Goal: Transaction & Acquisition: Purchase product/service

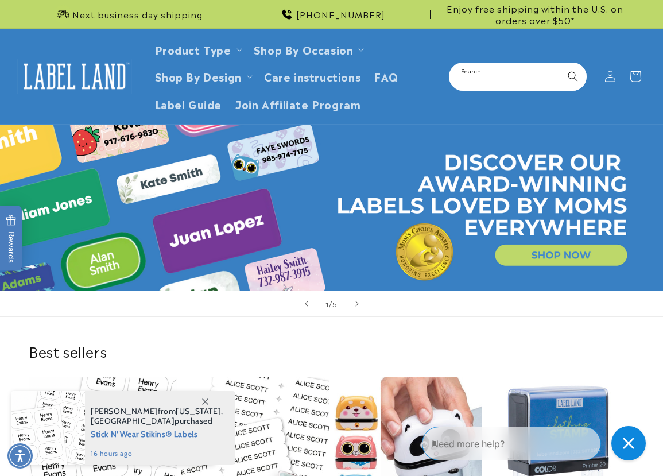
click at [465, 75] on input "Search" at bounding box center [518, 77] width 136 height 26
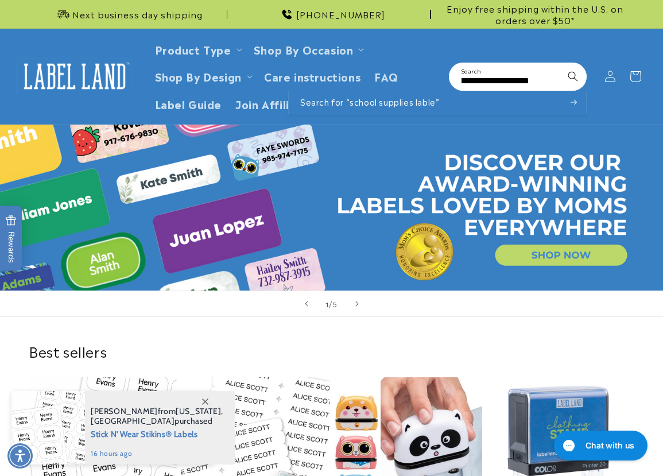
scroll to position [0, 52]
type input "**********"
click at [561, 64] on button "Search" at bounding box center [573, 76] width 25 height 25
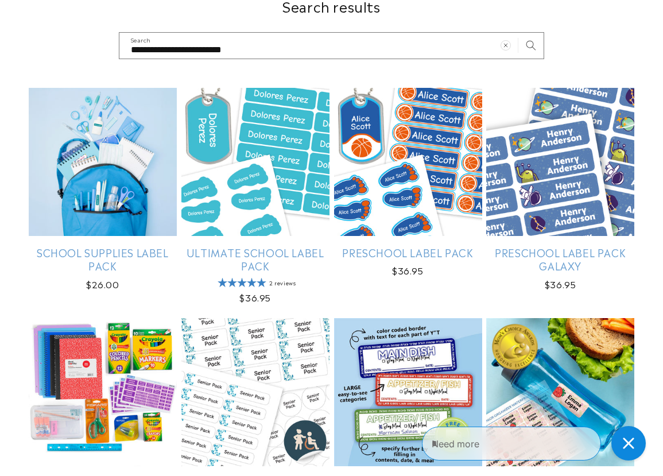
scroll to position [230, 0]
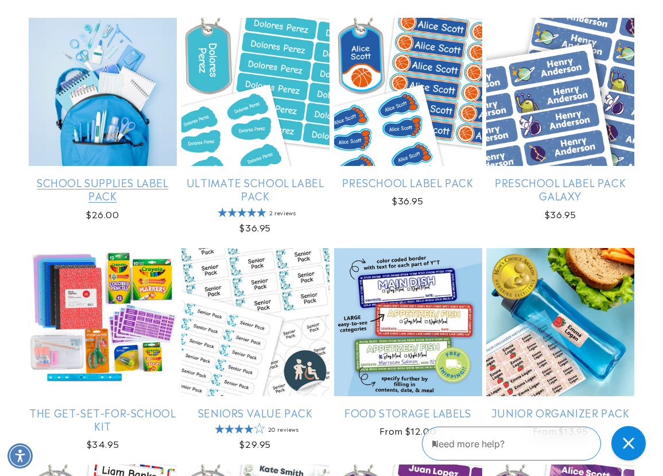
click at [78, 176] on link "School Supplies Label Pack" at bounding box center [103, 189] width 148 height 27
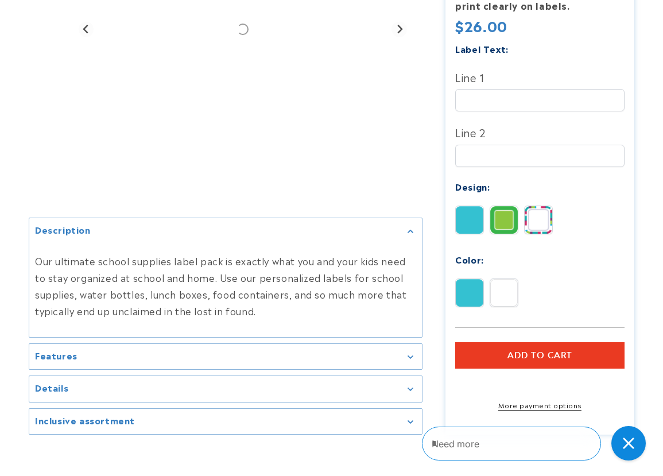
scroll to position [402, 0]
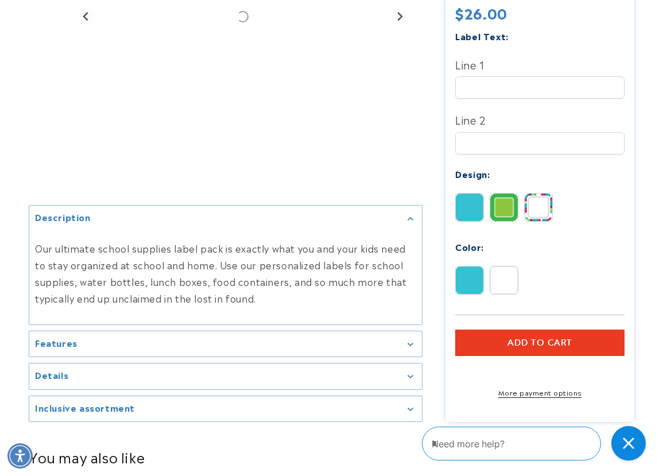
click at [115, 408] on h2 "Inclusive assortment" at bounding box center [85, 407] width 100 height 11
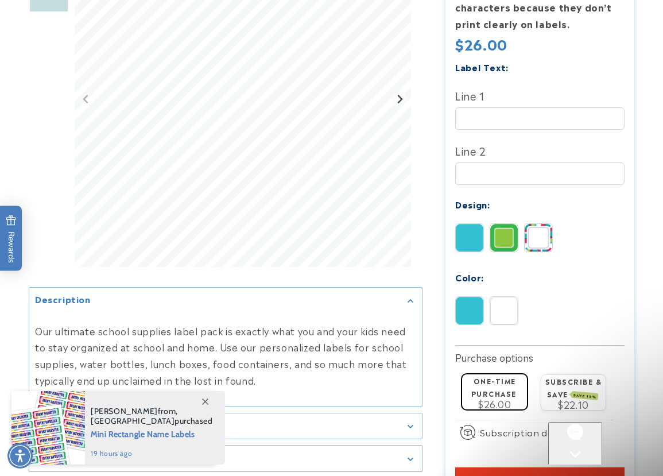
scroll to position [0, 0]
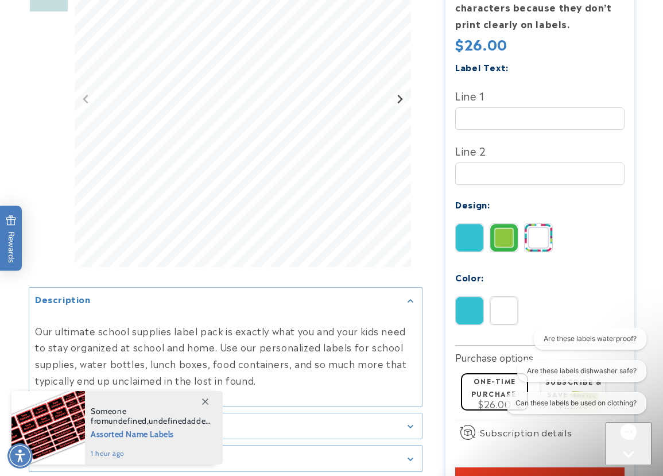
click at [642, 219] on div "Description Features" at bounding box center [331, 168] width 663 height 861
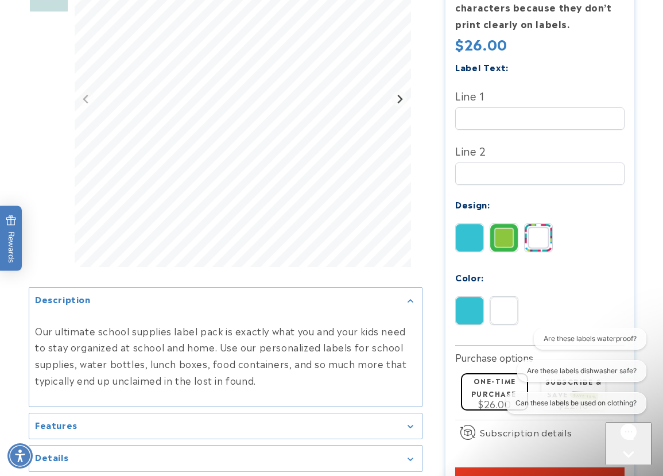
click at [628, 469] on div "Close gorgias live chat" at bounding box center [629, 476] width 37 height 14
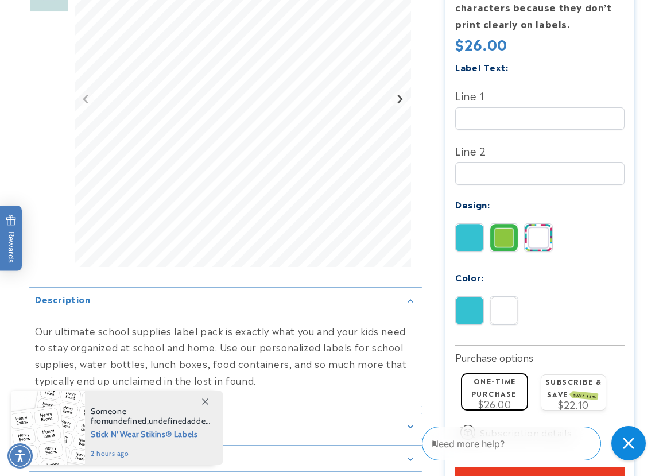
click at [649, 179] on div "Description Features" at bounding box center [331, 168] width 663 height 861
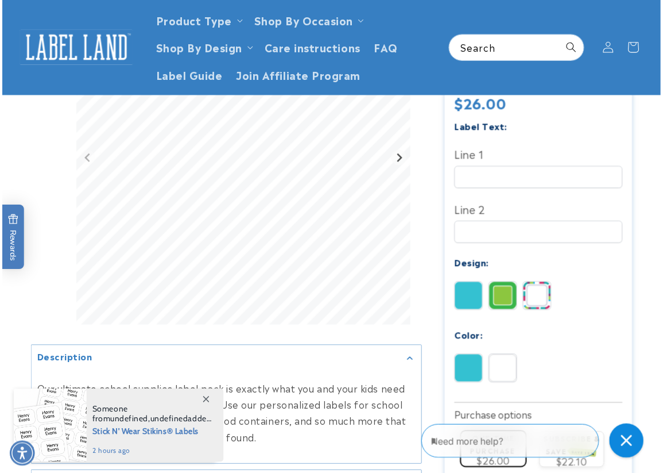
scroll to position [172, 0]
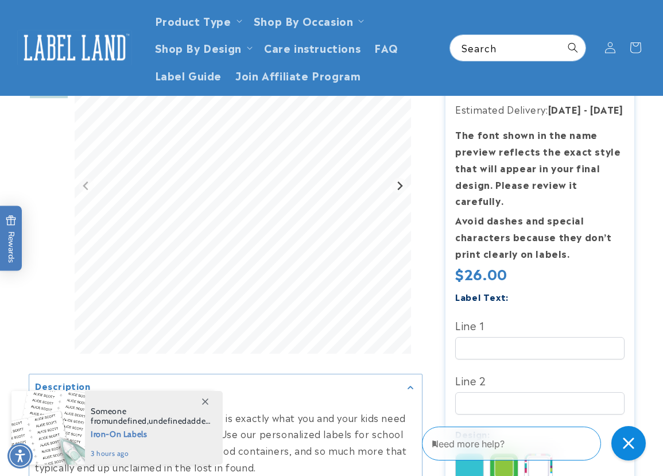
click at [643, 203] on div "Description Features" at bounding box center [331, 398] width 663 height 861
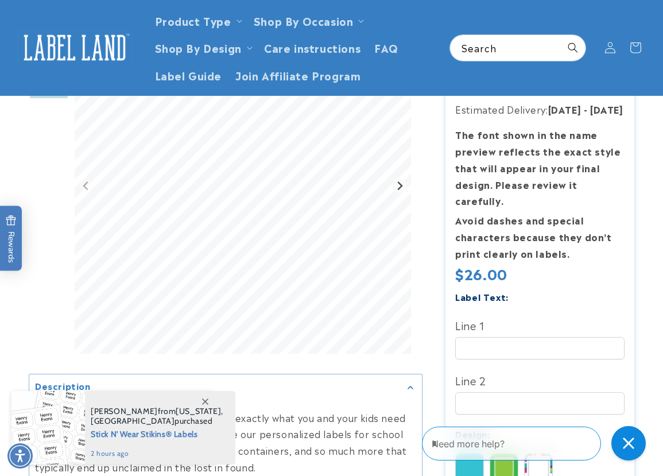
drag, startPoint x: 658, startPoint y: 307, endPoint x: 655, endPoint y: 300, distance: 8.0
click at [658, 307] on div "Description Features" at bounding box center [331, 398] width 663 height 861
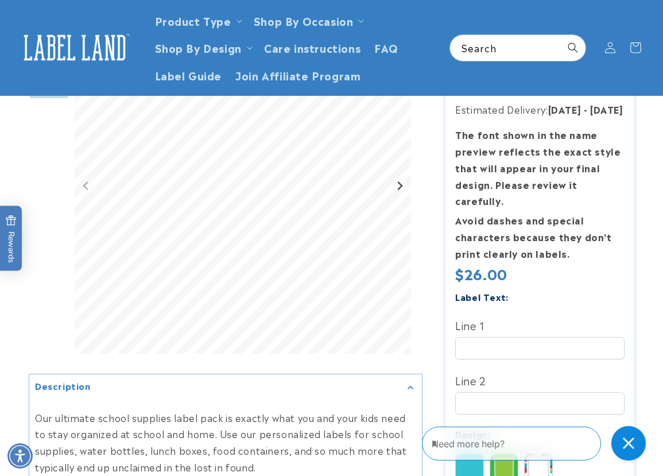
click at [654, 276] on div "Description Features" at bounding box center [331, 398] width 663 height 861
click at [653, 246] on div "Description Features" at bounding box center [331, 398] width 663 height 861
click at [651, 229] on div "Description Features" at bounding box center [331, 398] width 663 height 861
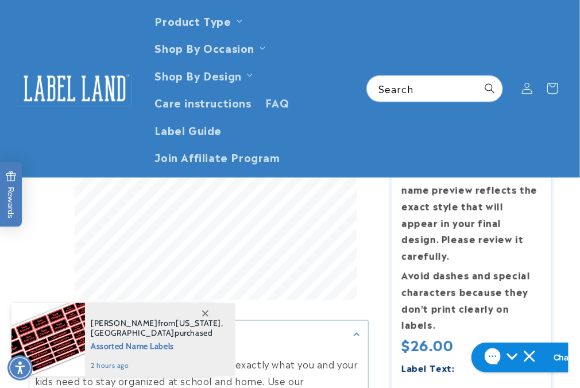
scroll to position [0, 0]
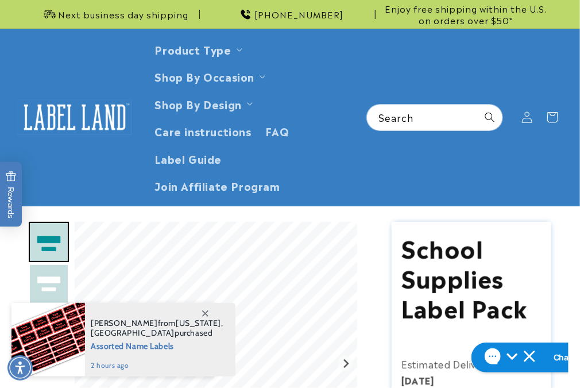
click at [59, 122] on img at bounding box center [74, 117] width 115 height 36
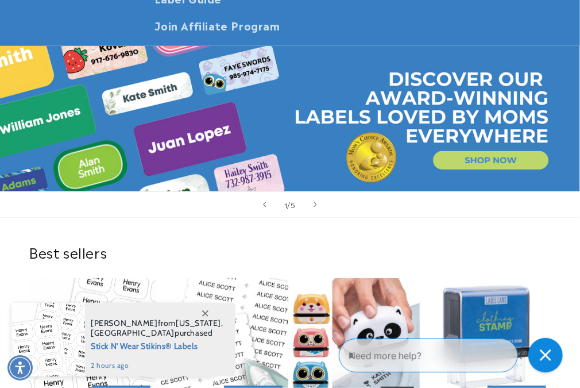
scroll to position [172, 0]
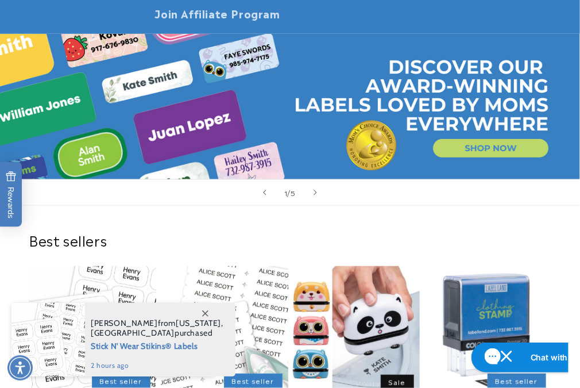
click at [206, 312] on icon at bounding box center [205, 313] width 6 height 6
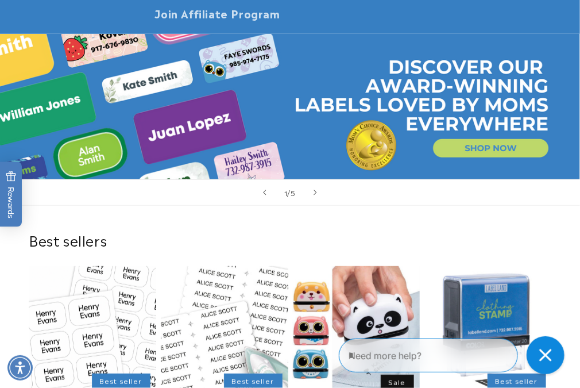
click at [546, 357] on icon "Close gorgias live chat" at bounding box center [545, 354] width 12 height 12
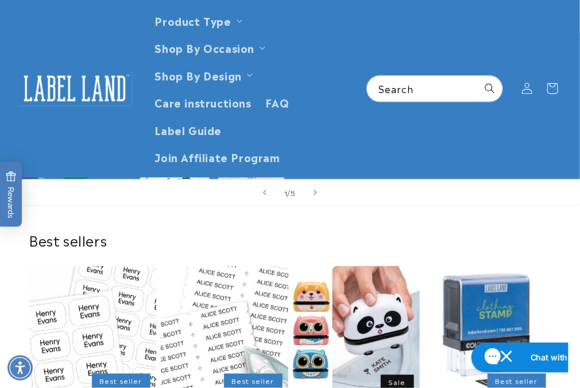
click at [109, 213] on div "Best sellers Stick N' Wear Stikins® Labels Best seller Stick N' Wear Stikins® L…" at bounding box center [290, 348] width 580 height 285
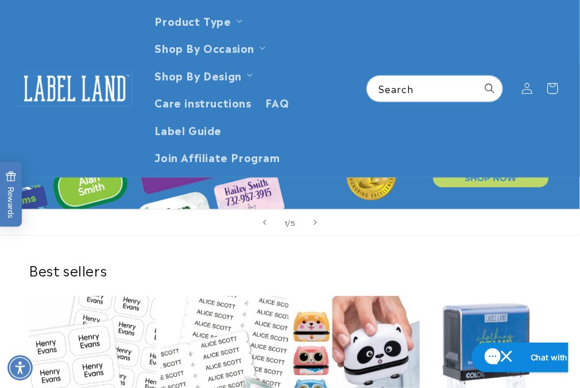
scroll to position [230, 0]
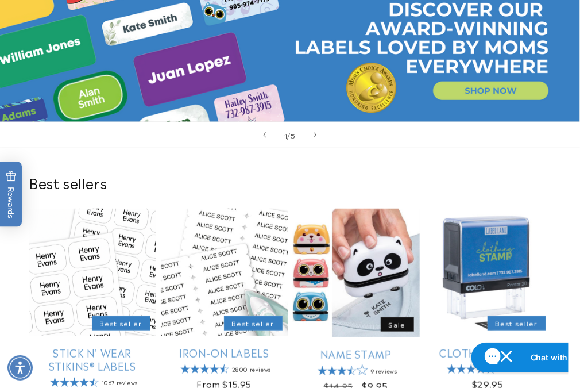
click at [106, 161] on div "Best sellers Stick N' Wear Stikins® Labels Best seller Stick N' Wear Stikins® L…" at bounding box center [290, 290] width 580 height 285
click at [135, 159] on div "Best sellers Stick N' Wear Stikins® Labels Best seller Stick N' Wear Stikins® L…" at bounding box center [290, 290] width 580 height 285
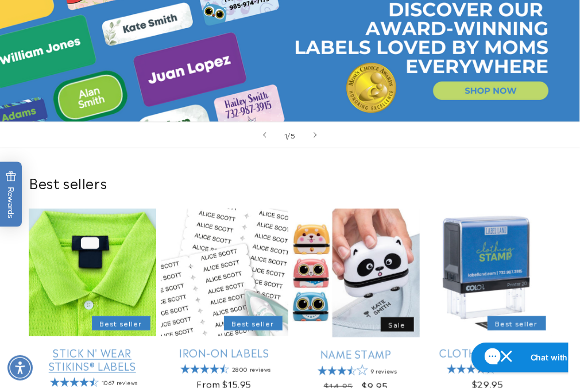
click at [95, 346] on link "Stick N' Wear Stikins® Labels" at bounding box center [93, 359] width 128 height 27
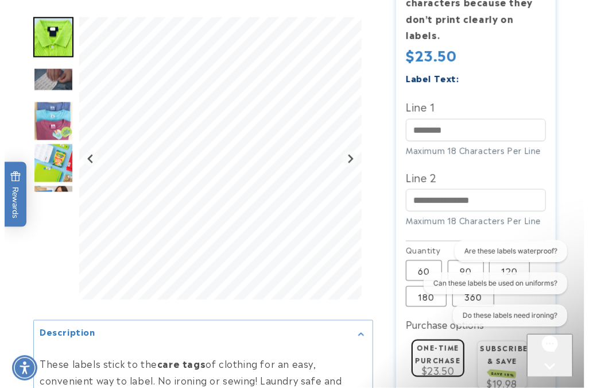
scroll to position [632, 0]
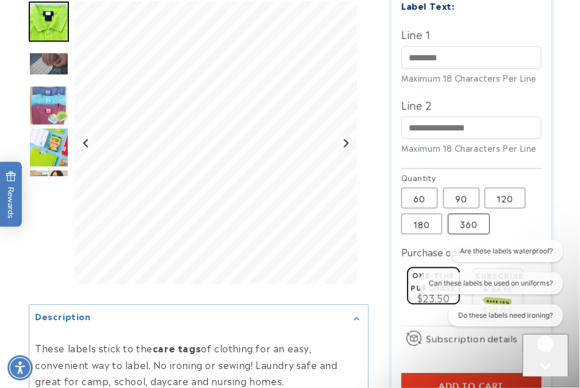
click at [470, 214] on label "360 Variant sold out or unavailable" at bounding box center [469, 224] width 42 height 21
click at [447, 49] on input "Line 1" at bounding box center [472, 58] width 140 height 22
type input "****"
click at [433, 373] on button "Add to cart" at bounding box center [472, 386] width 140 height 26
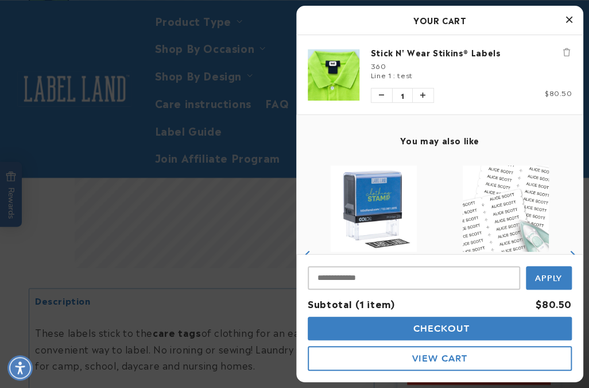
click at [415, 331] on span "Checkout" at bounding box center [440, 328] width 59 height 11
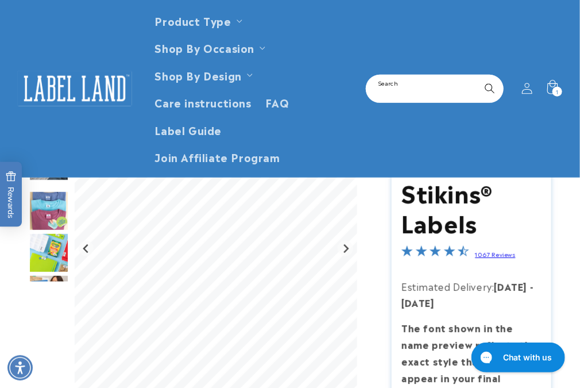
click at [442, 83] on input "Search" at bounding box center [435, 89] width 136 height 26
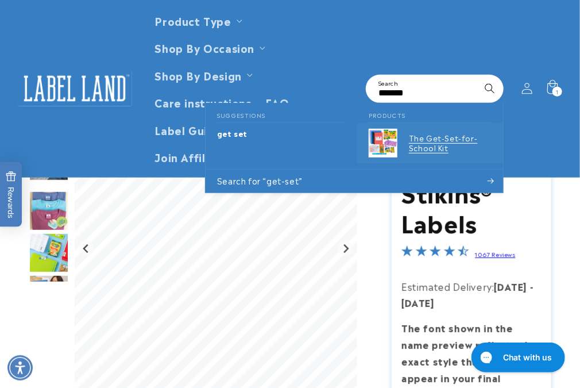
type input "*******"
click at [441, 140] on p "The Get-Set-for-School Kit" at bounding box center [450, 143] width 83 height 20
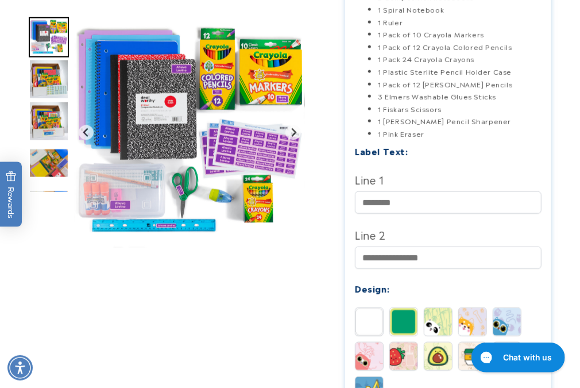
scroll to position [517, 0]
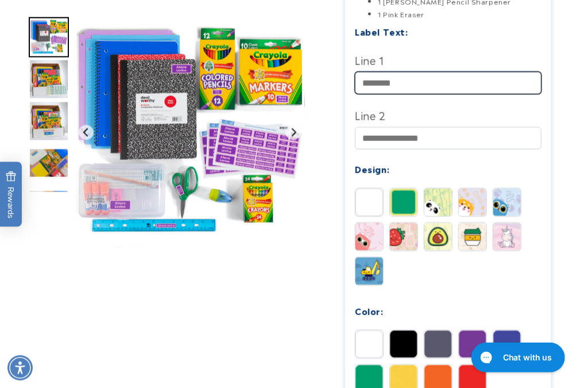
click at [377, 94] on input "Line 1" at bounding box center [448, 83] width 187 height 22
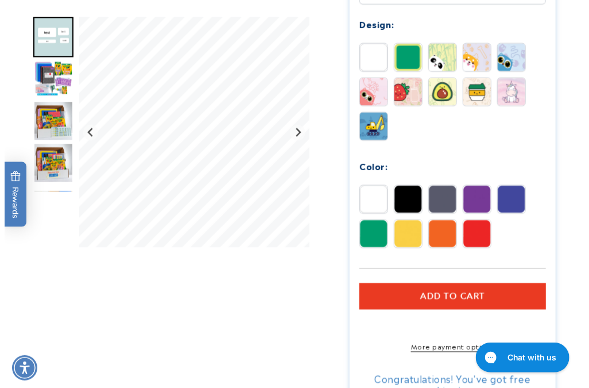
scroll to position [804, 0]
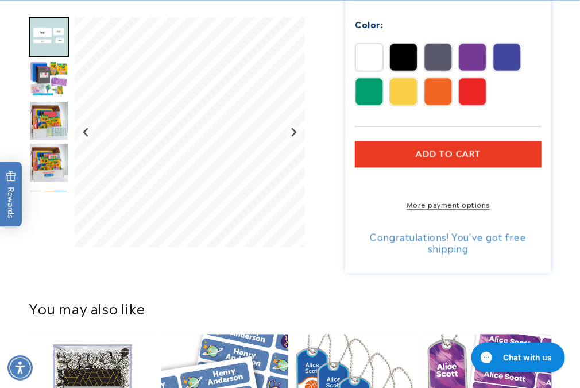
type input "****"
click at [430, 158] on span "Add to cart" at bounding box center [448, 154] width 65 height 10
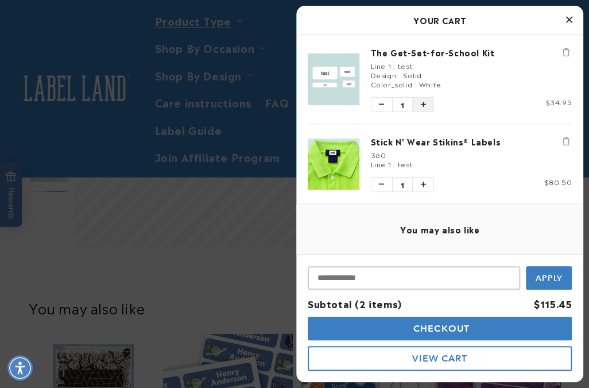
click at [425, 105] on icon "Increase quantity of The Get-Set-for-School Kit" at bounding box center [423, 104] width 5 height 7
click at [561, 139] on button "Remove Stick N' Wear Stikins® Labels" at bounding box center [566, 141] width 11 height 11
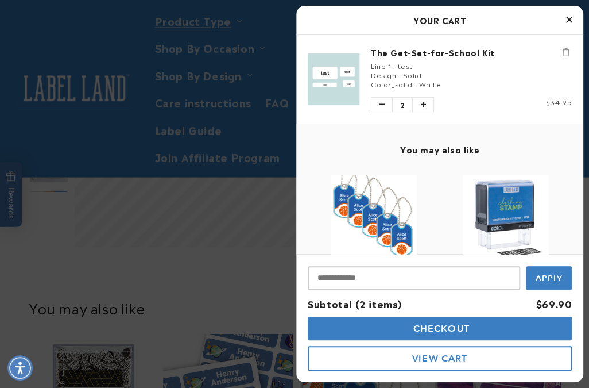
click at [375, 331] on button "Checkout" at bounding box center [440, 329] width 264 height 24
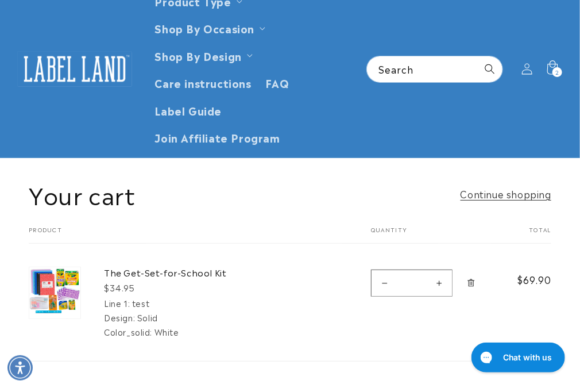
scroll to position [115, 0]
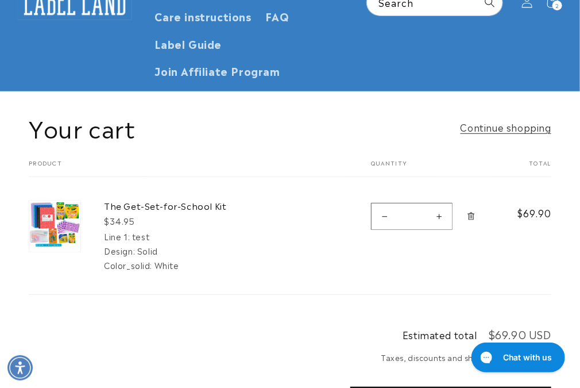
click at [384, 218] on button "Decrease quantity for The Get-Set-for-School Kit" at bounding box center [385, 216] width 26 height 27
type input "*"
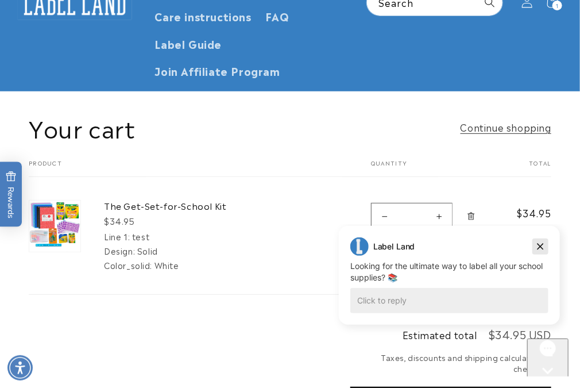
click at [543, 247] on icon "Dismiss campaign" at bounding box center [539, 246] width 11 height 14
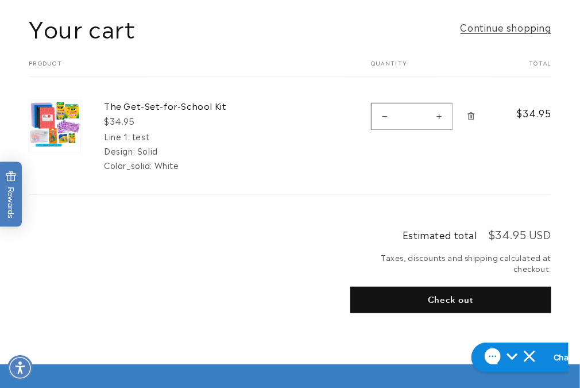
scroll to position [345, 0]
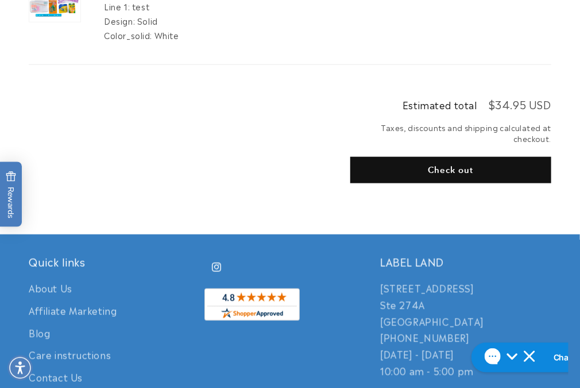
click at [419, 176] on button "Check out" at bounding box center [450, 170] width 201 height 26
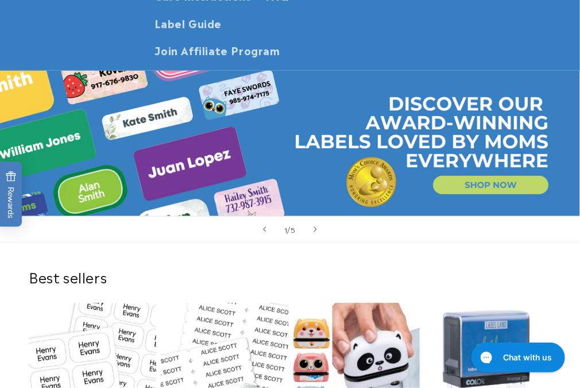
scroll to position [230, 0]
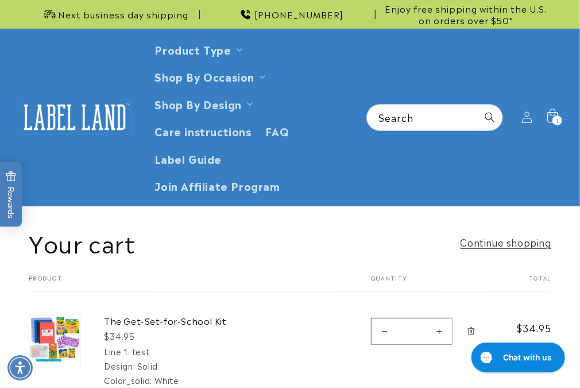
click at [472, 329] on icon "Remove The Get-Set-for-School Kit" at bounding box center [471, 331] width 9 height 9
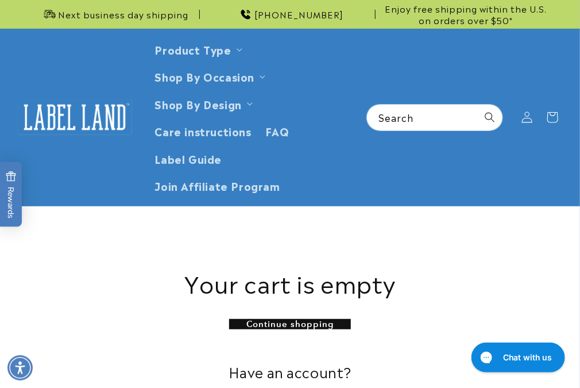
click at [422, 252] on div "Your cart is empty Continue shopping Have an account? Log in to check out faste…" at bounding box center [290, 322] width 523 height 190
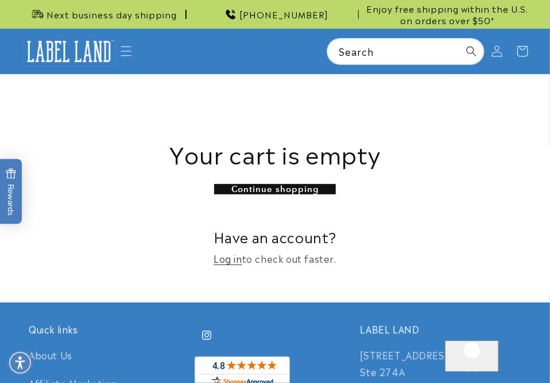
click at [86, 53] on img at bounding box center [69, 51] width 95 height 29
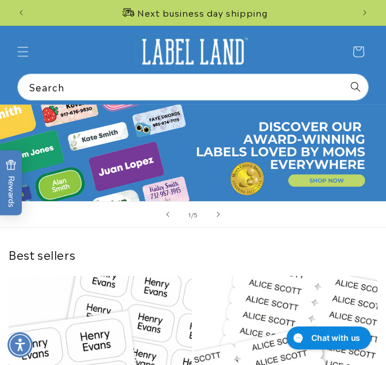
scroll to position [172, 0]
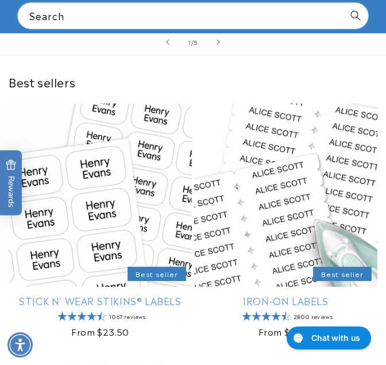
click at [122, 294] on link "Stick N' Wear Stikins® Labels" at bounding box center [100, 300] width 183 height 13
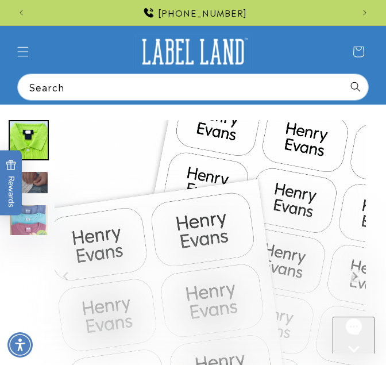
click at [170, 58] on img at bounding box center [193, 52] width 115 height 36
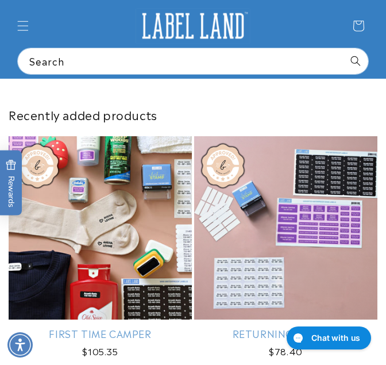
scroll to position [862, 0]
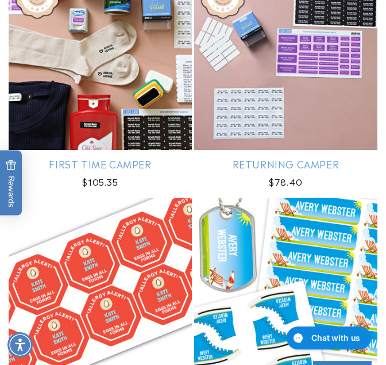
click at [97, 157] on link "First Time Camper" at bounding box center [100, 163] width 183 height 13
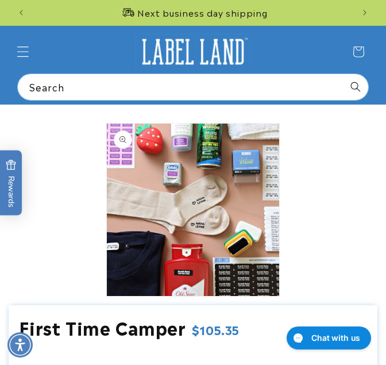
click at [25, 54] on icon "Menu" at bounding box center [23, 51] width 12 height 12
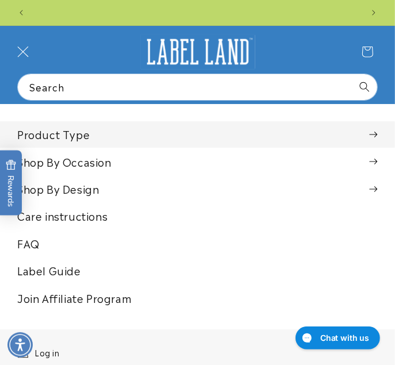
scroll to position [0, 329]
click at [55, 134] on summary "Product Type" at bounding box center [197, 134] width 395 height 26
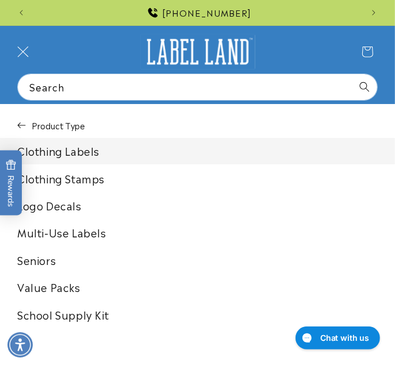
click at [53, 148] on link "Clothing Labels" at bounding box center [197, 151] width 395 height 26
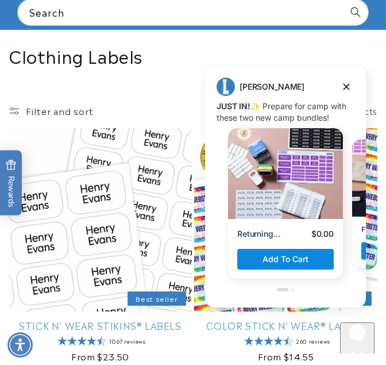
scroll to position [172, 0]
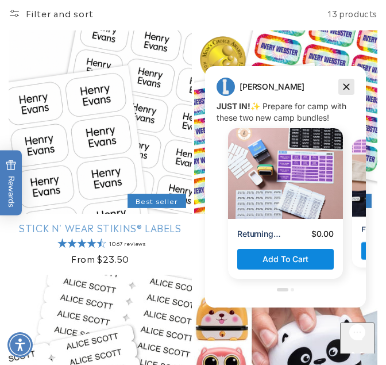
click at [349, 87] on icon "Dismiss campaign" at bounding box center [346, 87] width 11 height 14
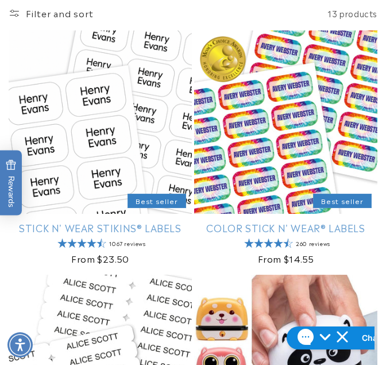
scroll to position [345, 0]
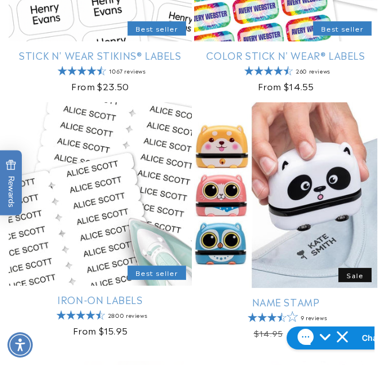
click at [105, 293] on link "Iron-On Labels" at bounding box center [100, 299] width 183 height 13
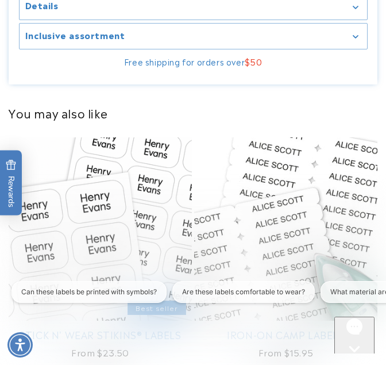
scroll to position [1149, 0]
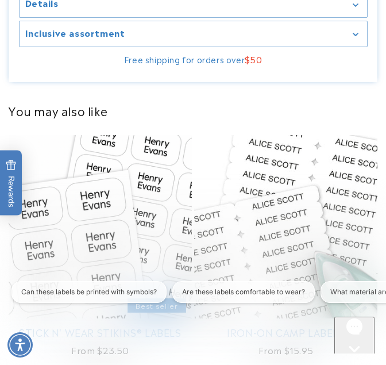
click at [353, 363] on icon "Open gorgias live chat" at bounding box center [354, 368] width 11 height 11
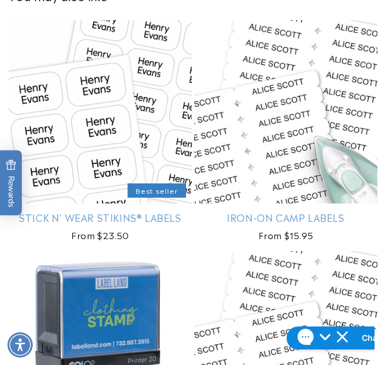
scroll to position [1379, 0]
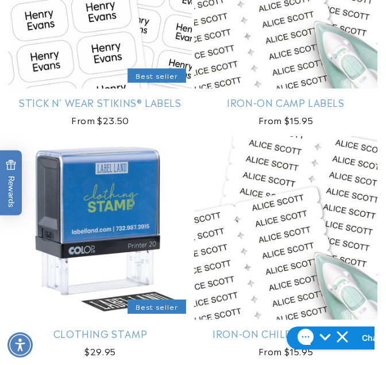
click at [253, 327] on link "Iron-On Childrens Labels" at bounding box center [285, 333] width 183 height 13
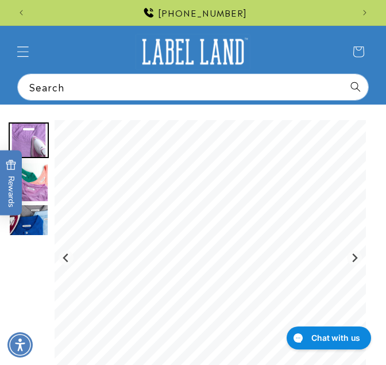
click at [22, 49] on icon "Menu" at bounding box center [23, 51] width 12 height 12
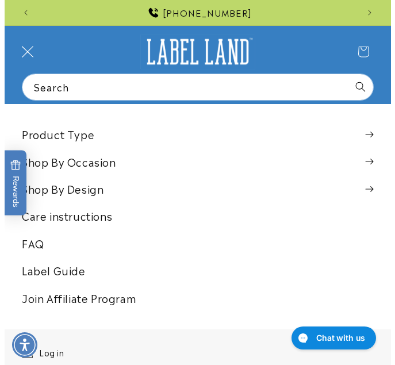
scroll to position [0, 329]
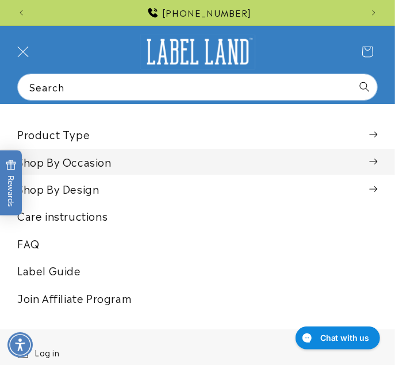
click at [39, 165] on summary "Shop By Occasion" at bounding box center [197, 162] width 395 height 26
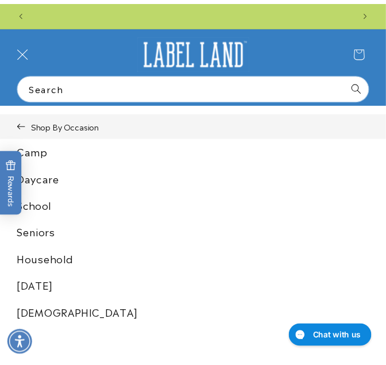
scroll to position [0, 658]
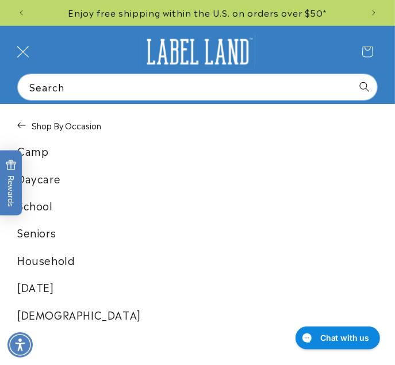
click at [18, 43] on span "Menu" at bounding box center [22, 51] width 25 height 25
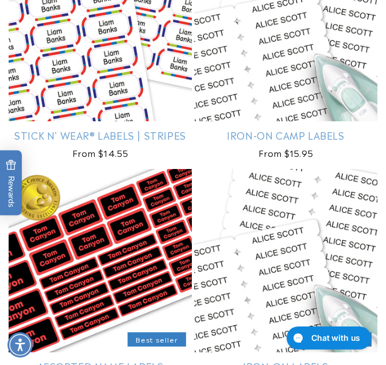
scroll to position [1379, 0]
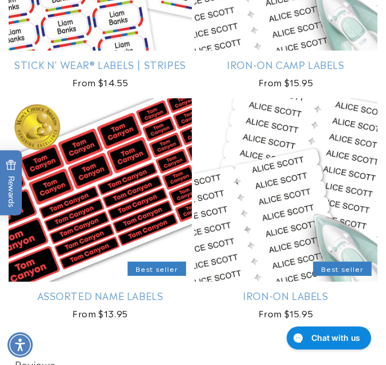
click at [111, 58] on link "Stick N' Wear® Labels | Stripes" at bounding box center [100, 64] width 183 height 13
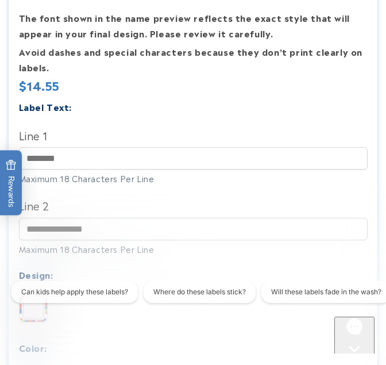
scroll to position [0, 321]
click at [170, 211] on label "Line 2" at bounding box center [193, 205] width 349 height 18
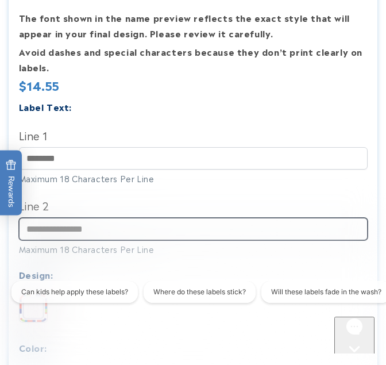
click at [170, 218] on input "Line 2" at bounding box center [193, 229] width 349 height 22
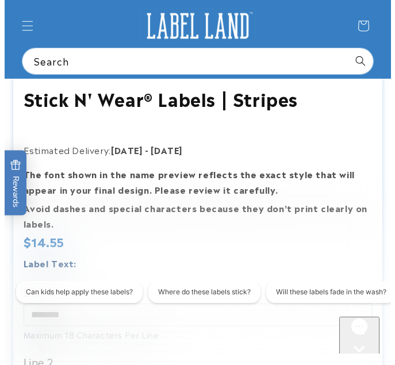
scroll to position [287, 0]
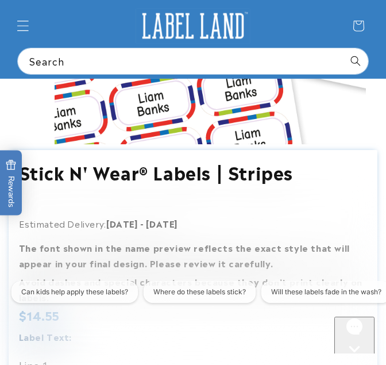
click at [26, 22] on icon "Menu" at bounding box center [23, 26] width 12 height 12
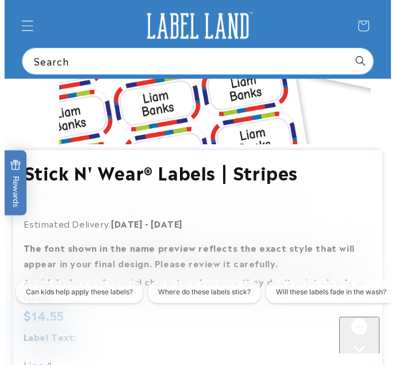
scroll to position [0, 658]
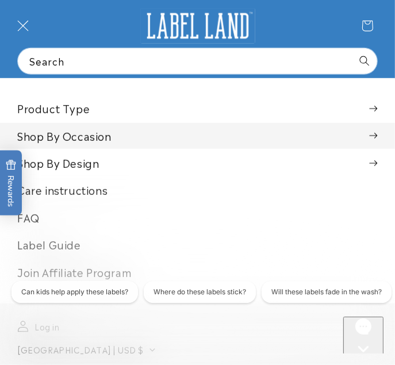
click at [34, 138] on summary "Shop By Occasion" at bounding box center [197, 136] width 395 height 26
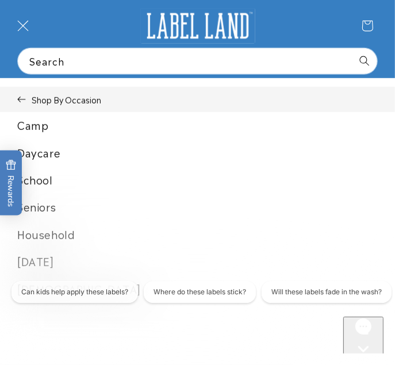
scroll to position [0, 329]
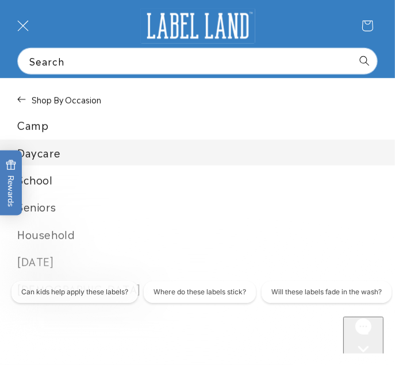
click at [82, 156] on link "Daycare" at bounding box center [197, 153] width 395 height 26
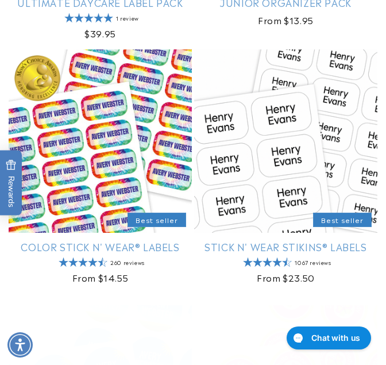
scroll to position [517, 0]
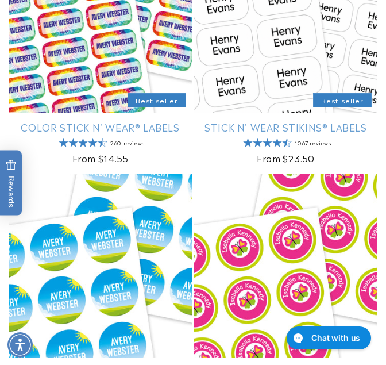
click at [122, 121] on link "Color Stick N' Wear® Labels" at bounding box center [100, 127] width 183 height 13
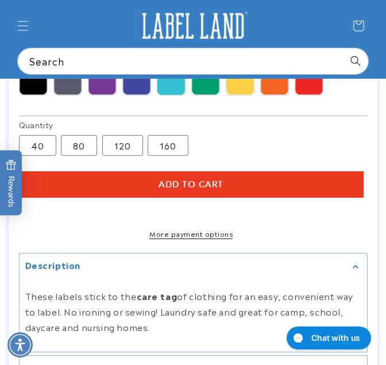
scroll to position [804, 0]
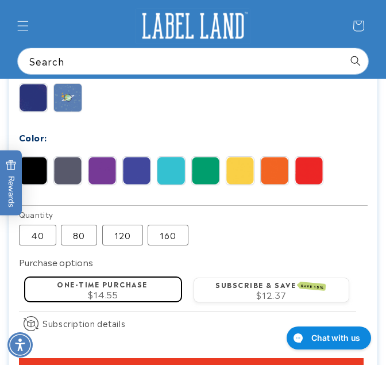
click at [67, 171] on img at bounding box center [68, 171] width 28 height 28
click at [76, 101] on img at bounding box center [68, 98] width 28 height 28
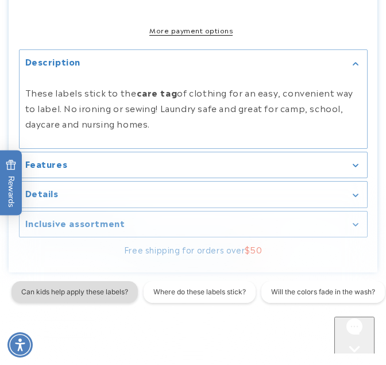
scroll to position [1149, 0]
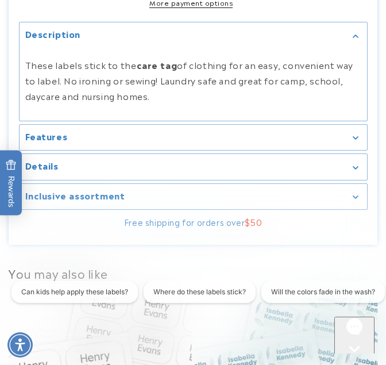
click at [356, 363] on icon "Open gorgias live chat" at bounding box center [354, 368] width 11 height 11
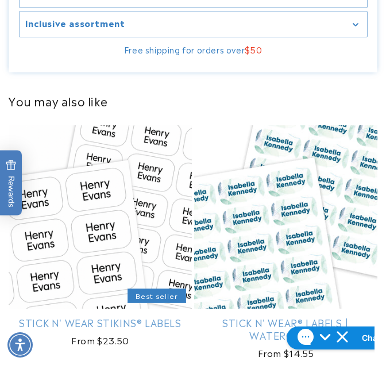
scroll to position [0, 641]
click at [144, 102] on product-recommendations "You may also like Stick N' Wear Stikins® Labels Best seller Stick N' Wear Stiki…" at bounding box center [193, 344] width 386 height 532
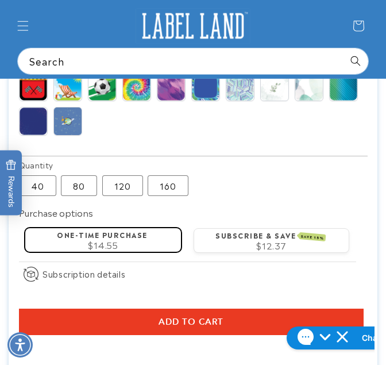
scroll to position [632, 0]
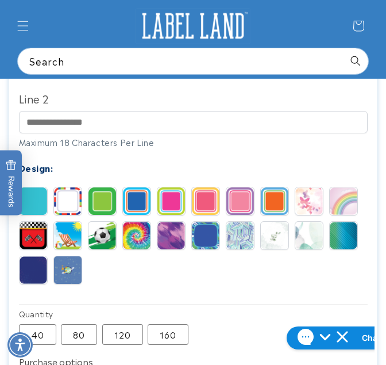
click at [186, 24] on img at bounding box center [193, 26] width 115 height 36
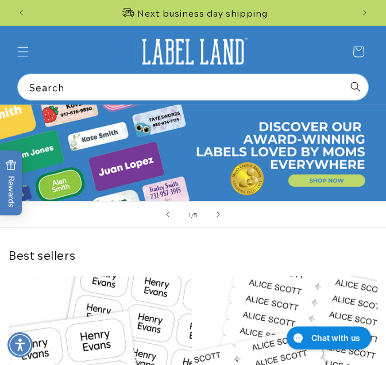
click at [319, 179] on link "Open this option" at bounding box center [193, 153] width 386 height 97
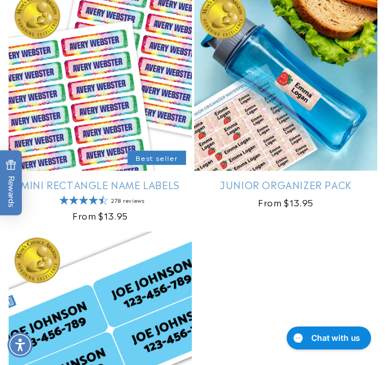
scroll to position [0, 641]
click at [276, 178] on link "Junior Organizer Pack" at bounding box center [285, 184] width 183 height 13
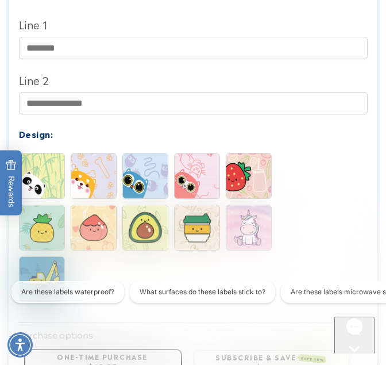
scroll to position [0, 641]
click at [79, 176] on img at bounding box center [93, 175] width 45 height 45
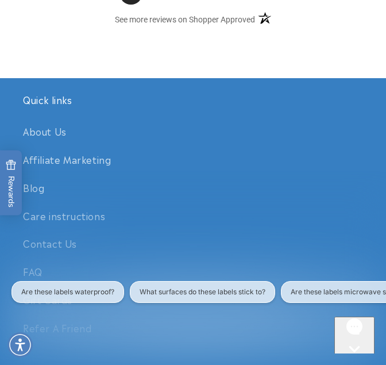
scroll to position [0, 0]
click at [353, 363] on icon "Open gorgias live chat" at bounding box center [354, 368] width 11 height 11
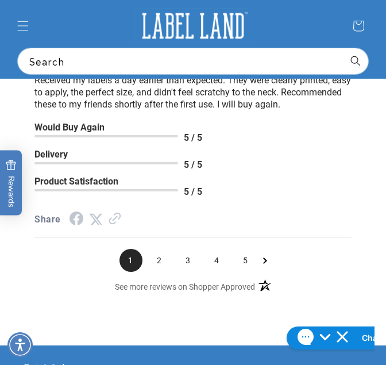
scroll to position [2590, 0]
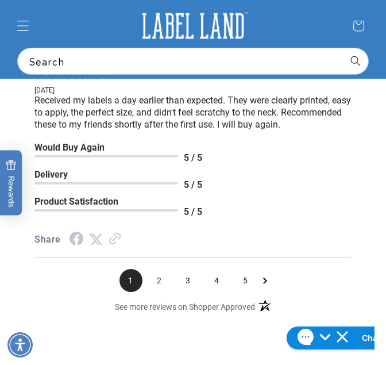
click at [11, 23] on header "Product Type Product Type Clothing Labels Clothing Stamps Logo Decals Multi-Use…" at bounding box center [193, 39] width 386 height 78
click at [30, 32] on span "Menu" at bounding box center [22, 25] width 25 height 25
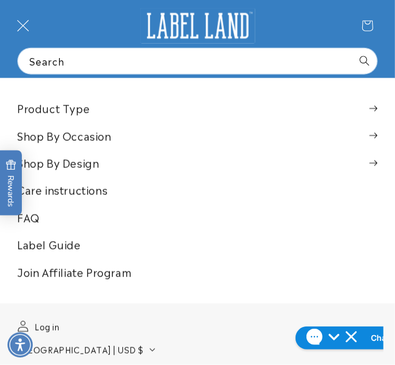
scroll to position [0, 329]
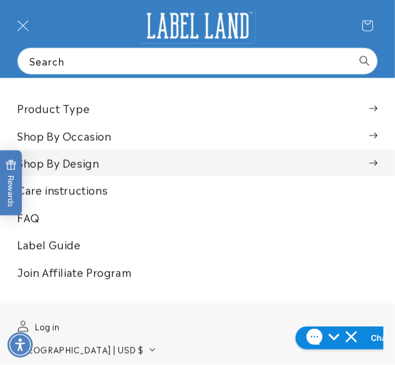
click at [76, 164] on summary "Shop By Design" at bounding box center [197, 163] width 395 height 26
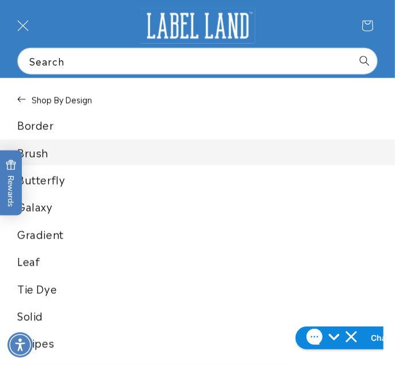
click at [55, 151] on link "Brush" at bounding box center [197, 153] width 395 height 26
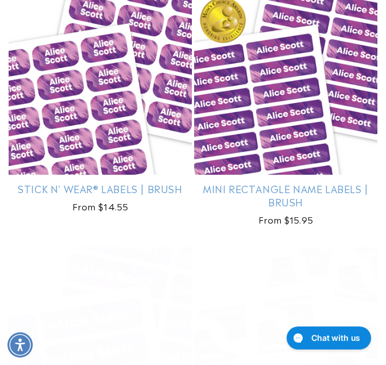
scroll to position [230, 0]
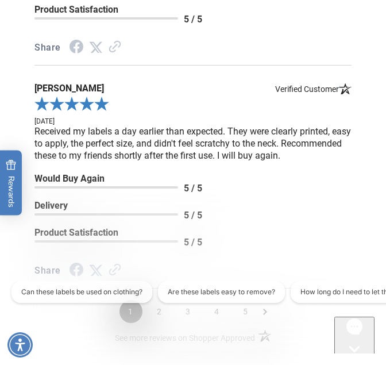
scroll to position [2757, 0]
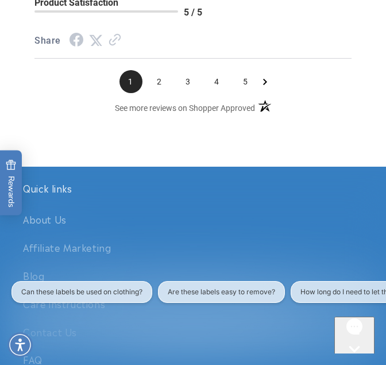
click at [168, 93] on span "2" at bounding box center [159, 81] width 23 height 23
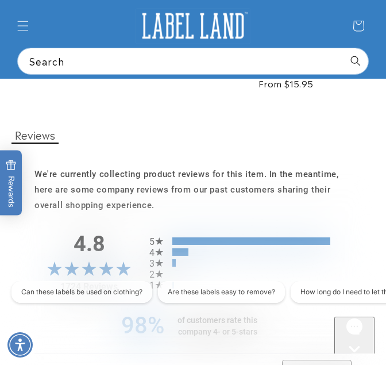
scroll to position [0, 0]
click at [195, 21] on img at bounding box center [193, 26] width 115 height 36
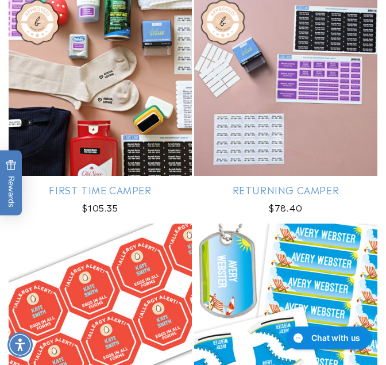
click at [101, 183] on link "First Time Camper" at bounding box center [100, 189] width 183 height 13
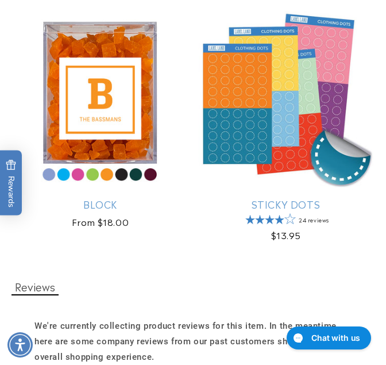
scroll to position [1379, 0]
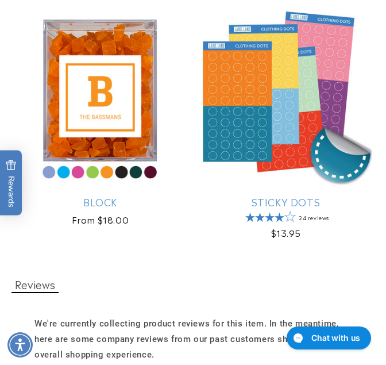
click at [92, 195] on link "Block" at bounding box center [100, 201] width 183 height 13
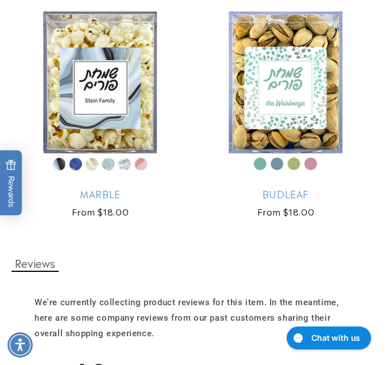
scroll to position [1666, 0]
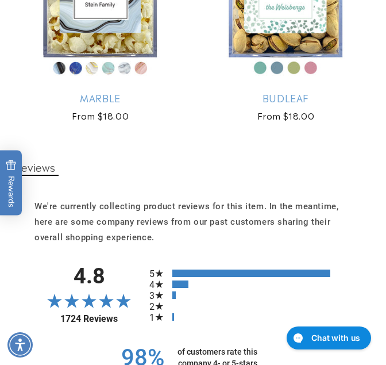
click at [97, 91] on link "Marble" at bounding box center [100, 97] width 183 height 13
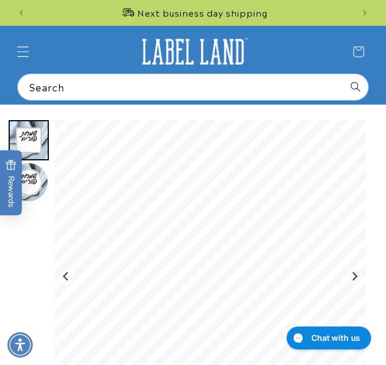
click at [16, 56] on span "Menu" at bounding box center [22, 51] width 25 height 25
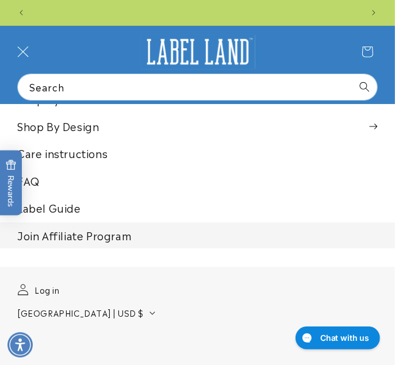
scroll to position [0, 658]
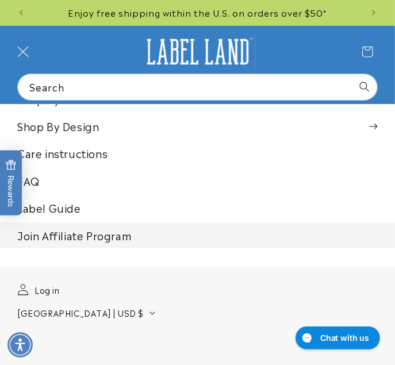
click at [66, 237] on link "Join Affiliate Program" at bounding box center [197, 235] width 395 height 26
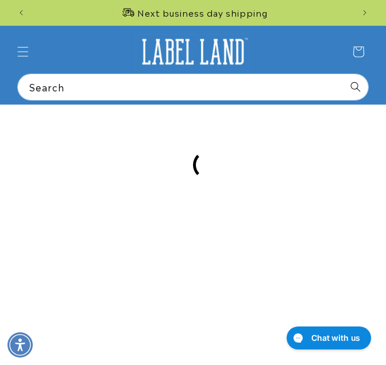
click at [178, 52] on img at bounding box center [193, 52] width 115 height 36
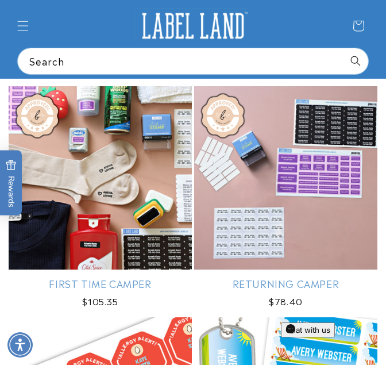
scroll to position [0, 641]
